Goal: Transaction & Acquisition: Register for event/course

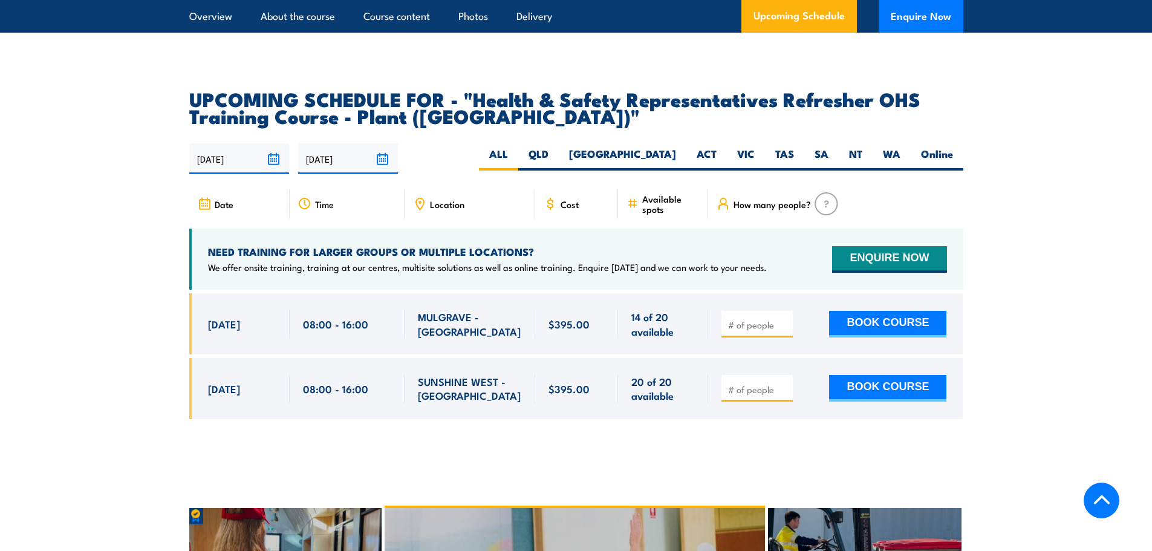
click at [775, 311] on div at bounding box center [756, 324] width 71 height 27
click at [739, 319] on input "number" at bounding box center [758, 325] width 60 height 12
type input "1"
click at [857, 311] on button "BOOK COURSE" at bounding box center [887, 324] width 117 height 27
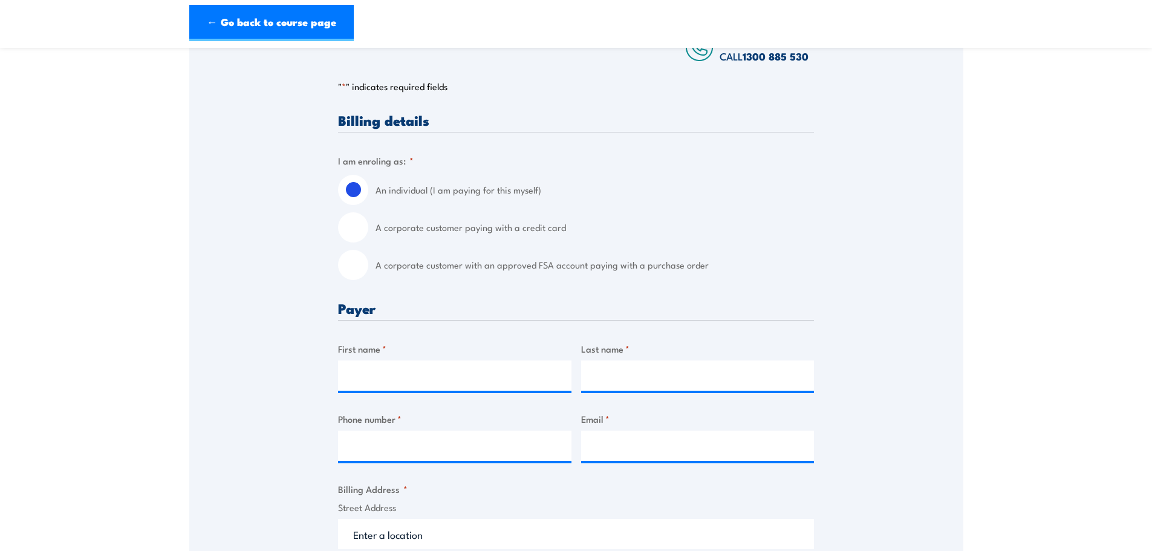
scroll to position [242, 0]
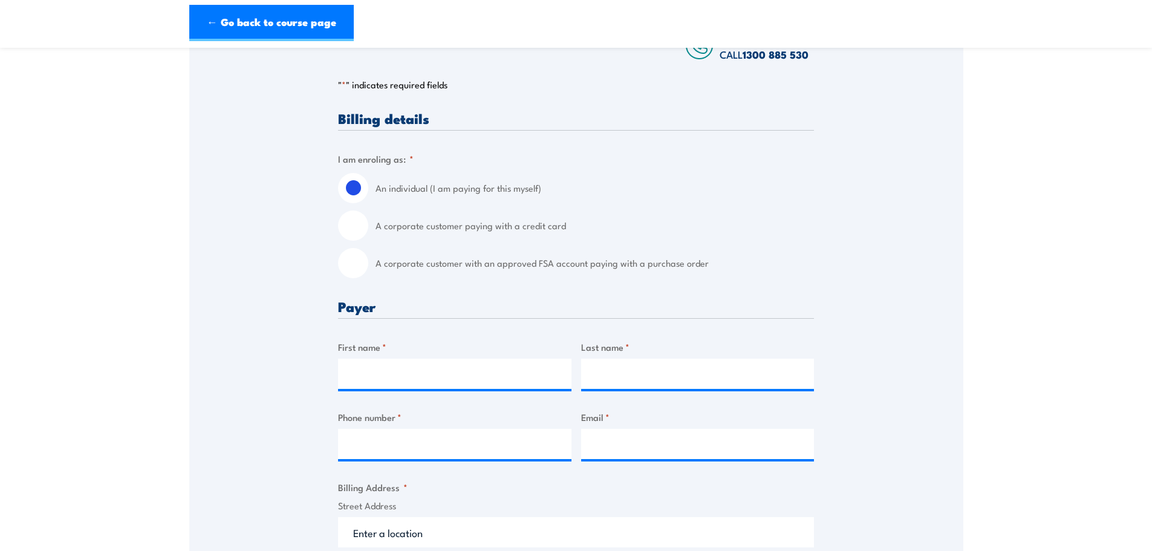
click at [357, 257] on input "A corporate customer with an approved FSA account paying with a purchase order" at bounding box center [353, 263] width 30 height 30
radio input "true"
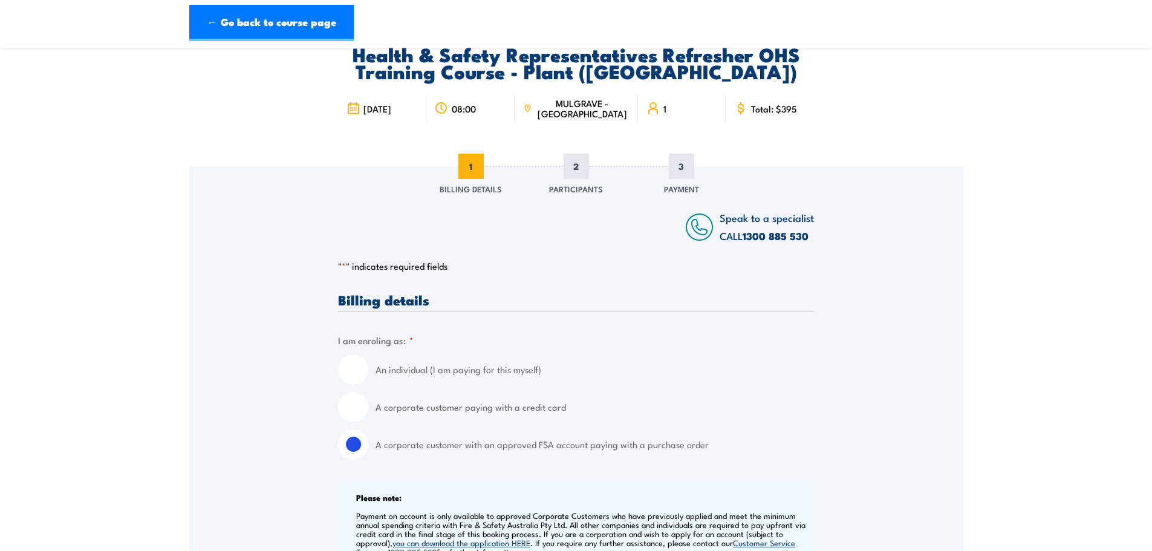
scroll to position [0, 0]
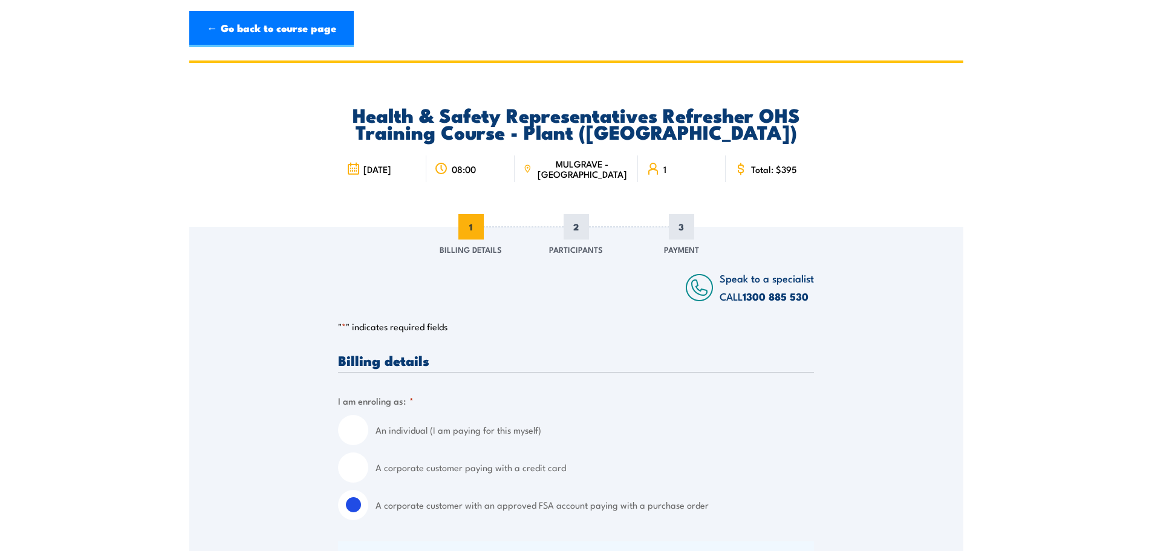
click at [618, 80] on div "Health & Safety Representatives Refresher OHS Training Course - Plant (VIC) 20 …" at bounding box center [576, 145] width 476 height 164
